Goal: Information Seeking & Learning: Understand process/instructions

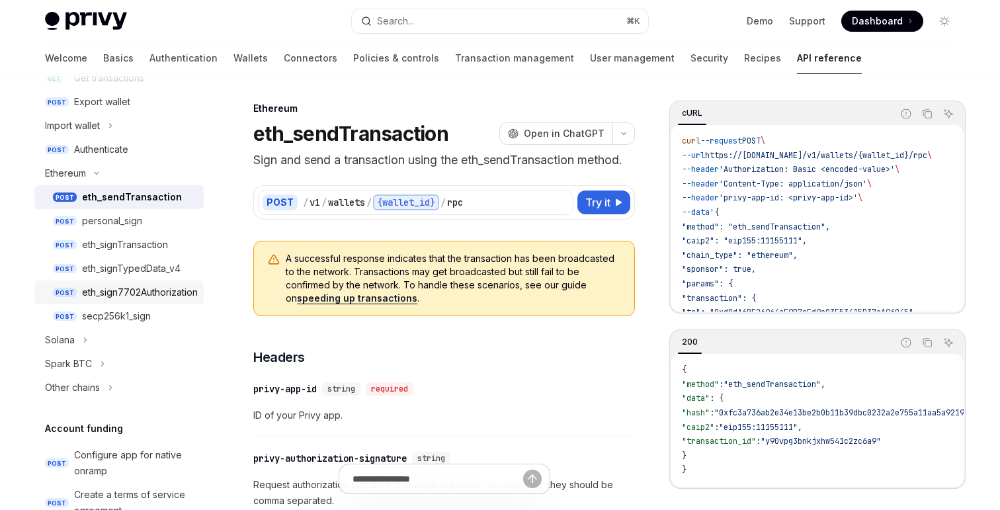
click at [148, 292] on div "eth_sign7702Authorization" at bounding box center [140, 293] width 116 height 16
type textarea "*"
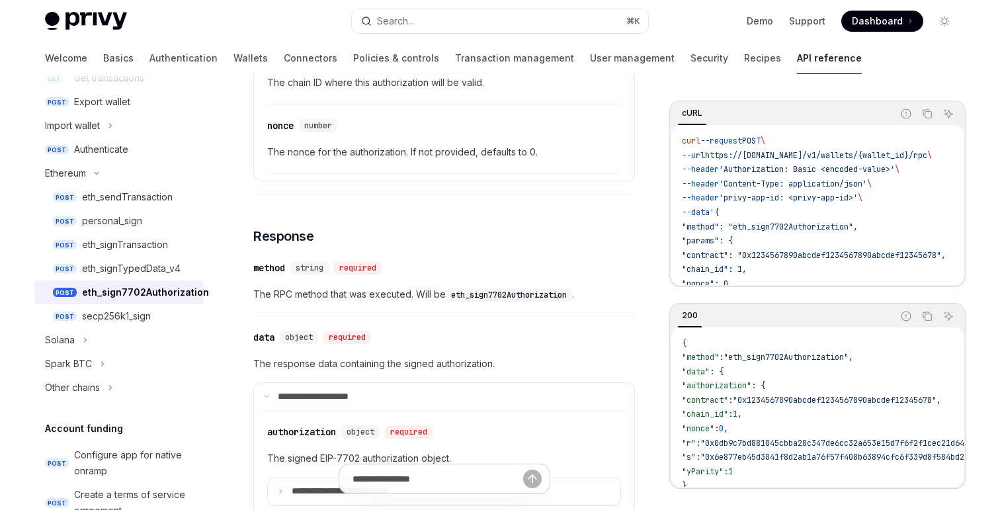
scroll to position [734, 0]
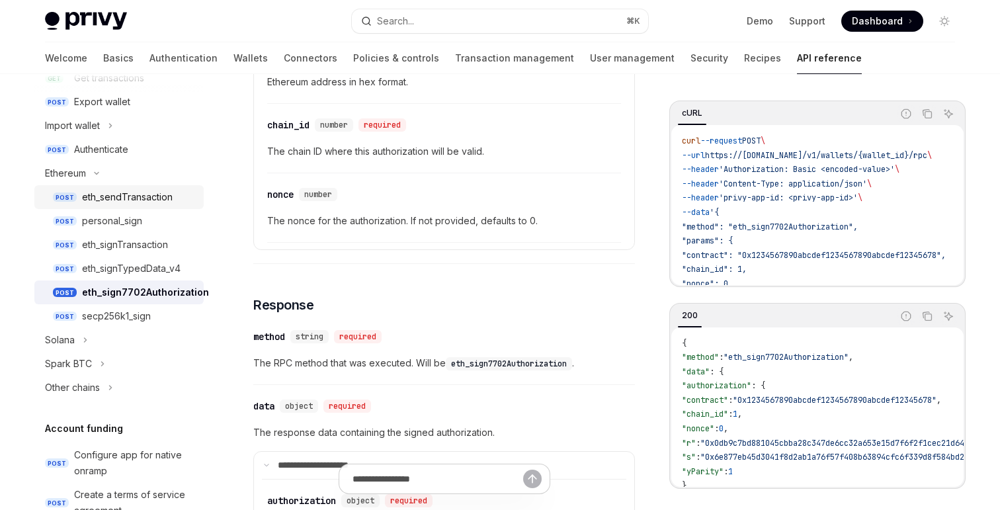
click at [142, 204] on div "eth_sendTransaction" at bounding box center [127, 197] width 91 height 16
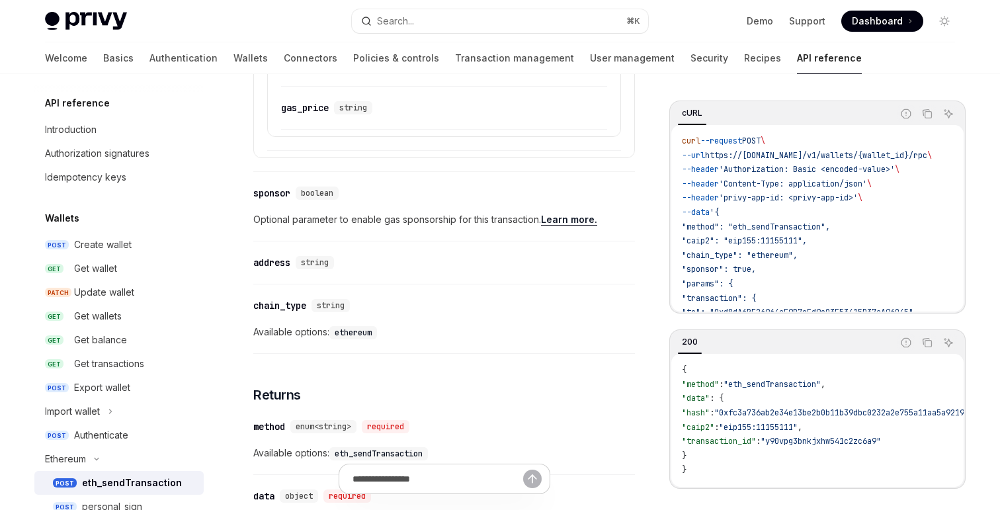
scroll to position [1239, 0]
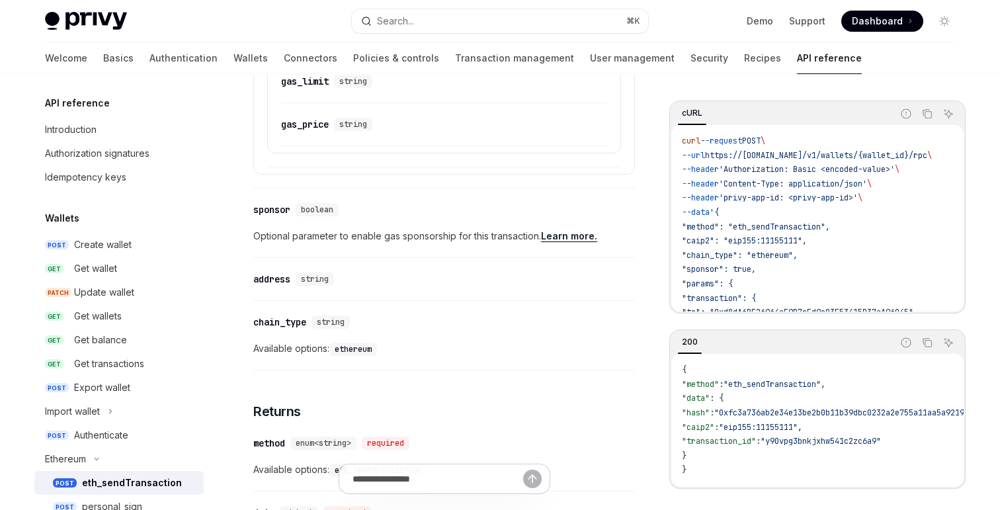
click at [582, 238] on link "Learn more." at bounding box center [569, 236] width 56 height 12
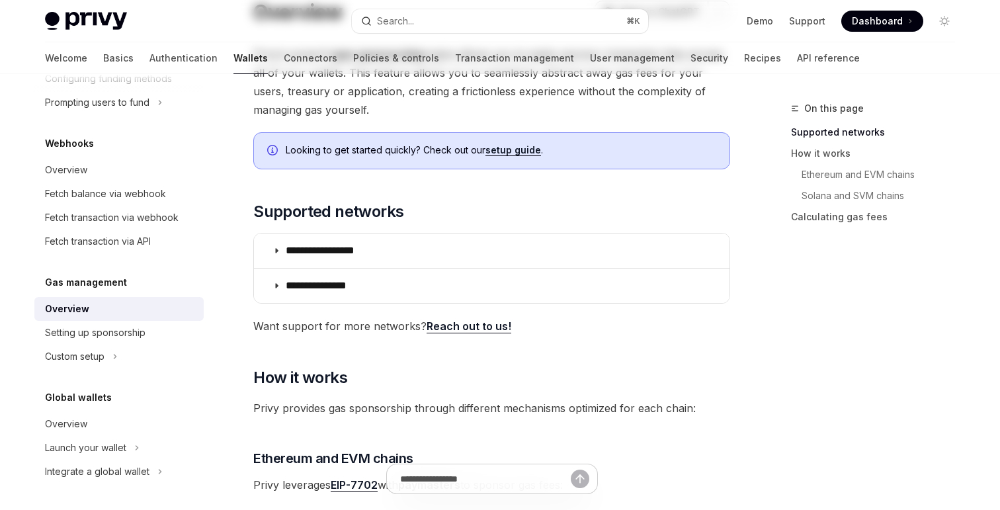
scroll to position [142, 0]
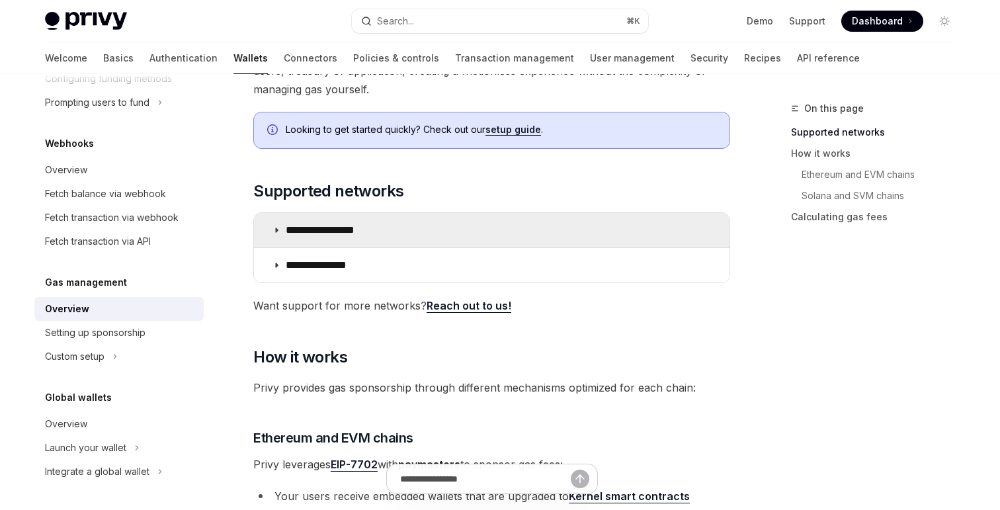
click at [522, 229] on summary "**********" at bounding box center [492, 230] width 476 height 34
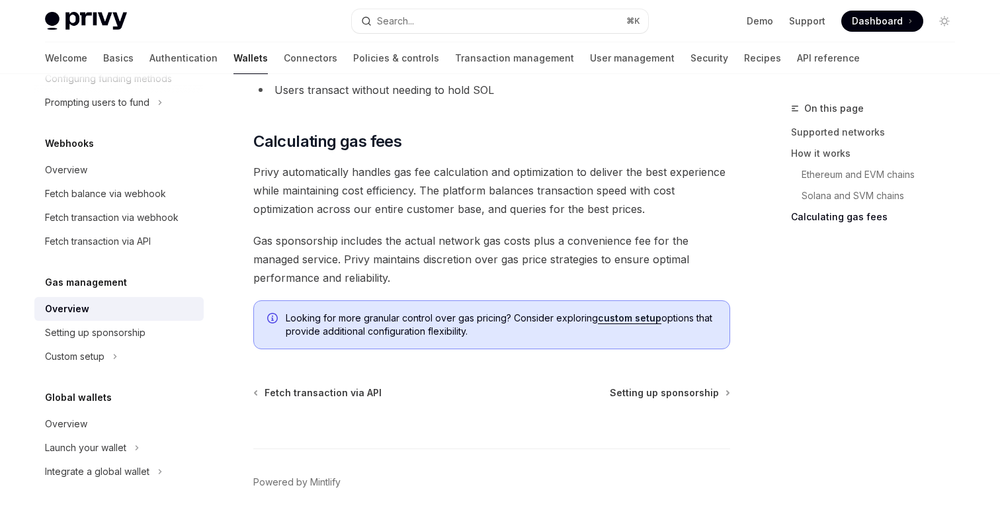
scroll to position [1393, 0]
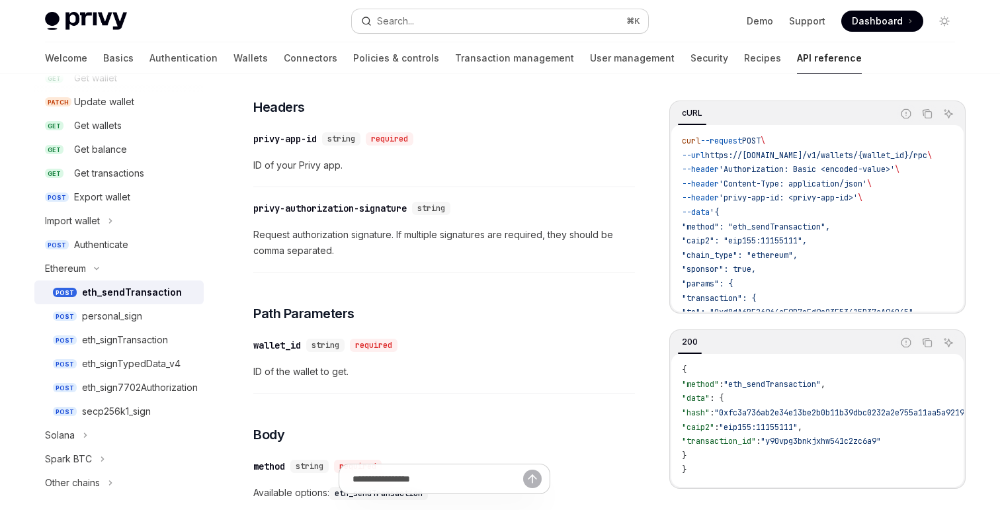
scroll to position [198, 0]
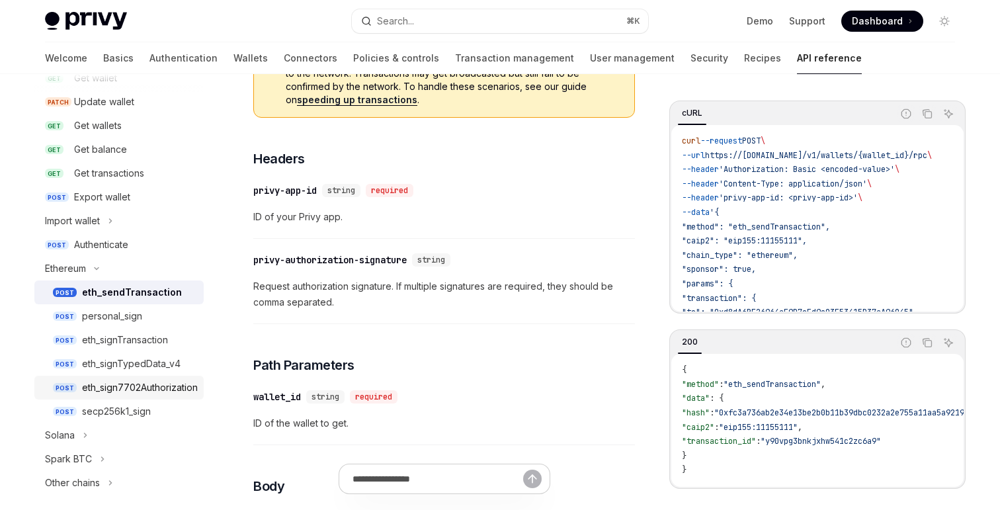
click at [160, 393] on div "eth_sign7702Authorization" at bounding box center [140, 388] width 116 height 16
type textarea "*"
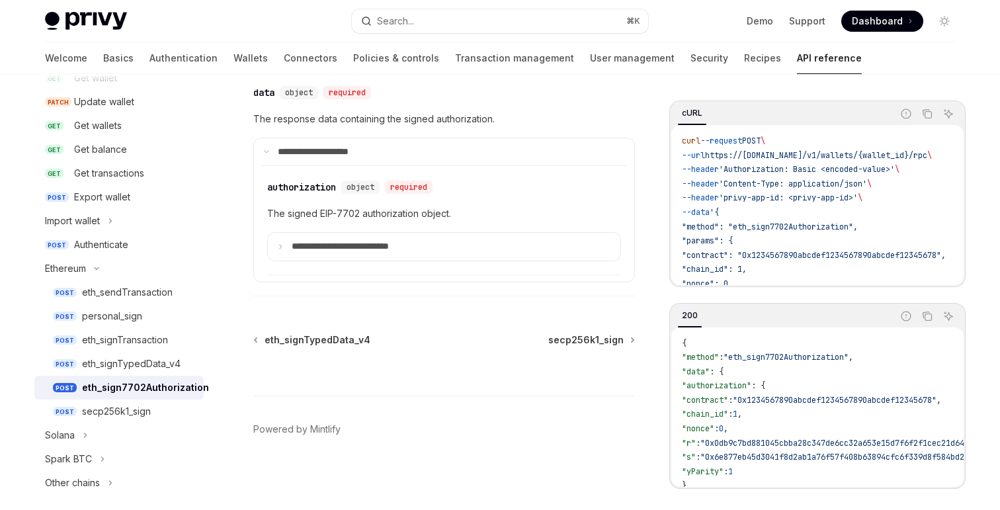
scroll to position [1066, 0]
click at [419, 257] on summary "**********" at bounding box center [444, 247] width 353 height 28
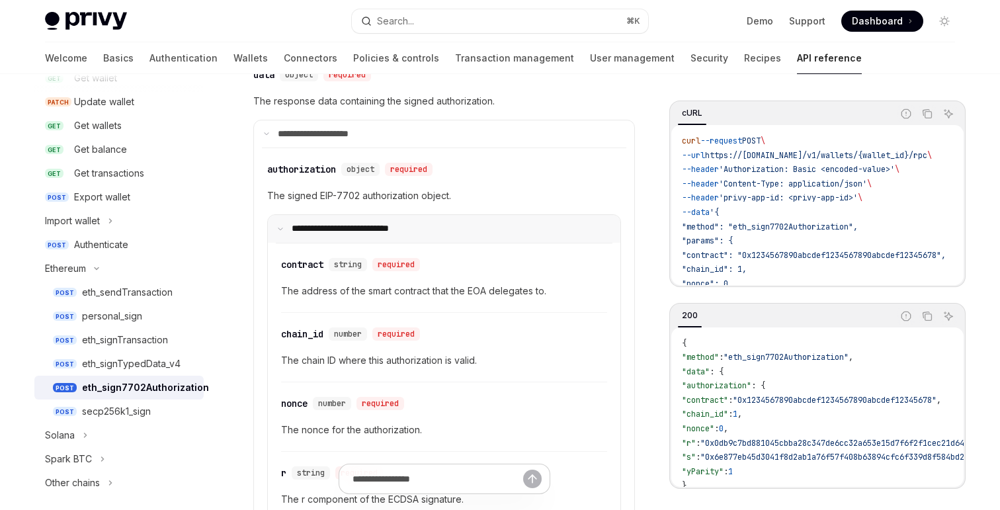
click at [433, 243] on summary "**********" at bounding box center [444, 229] width 353 height 28
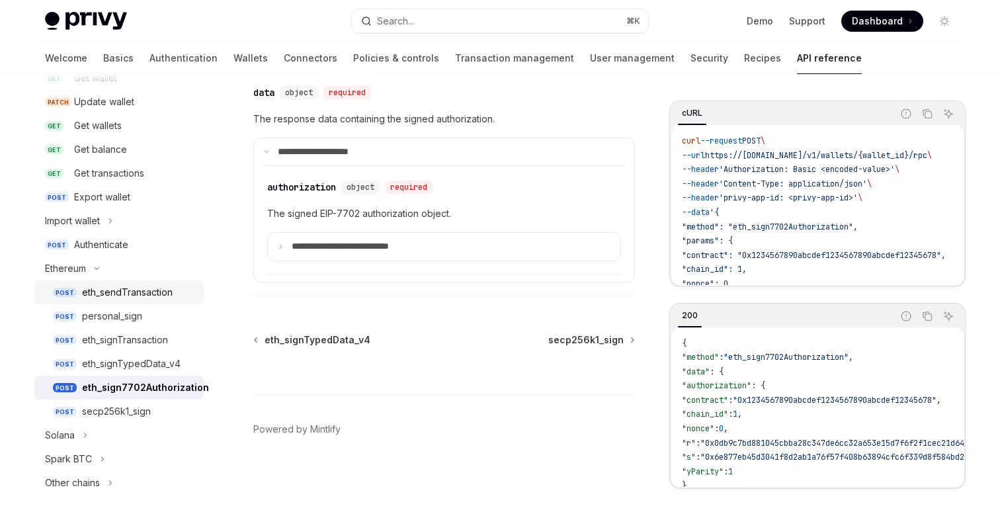
click at [77, 292] on link "POST eth_sendTransaction" at bounding box center [118, 293] width 169 height 24
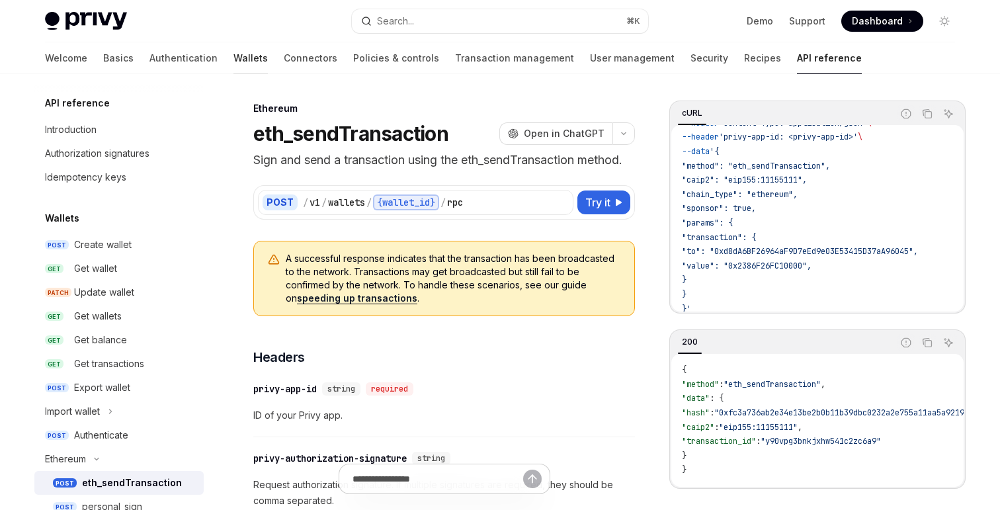
click at [234, 63] on link "Wallets" at bounding box center [251, 58] width 34 height 32
type textarea "*"
